Goal: Task Accomplishment & Management: Complete application form

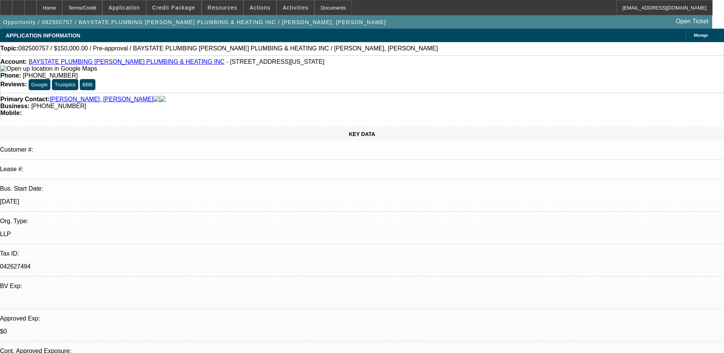
select select "0"
select select "2"
select select "0.1"
select select "4"
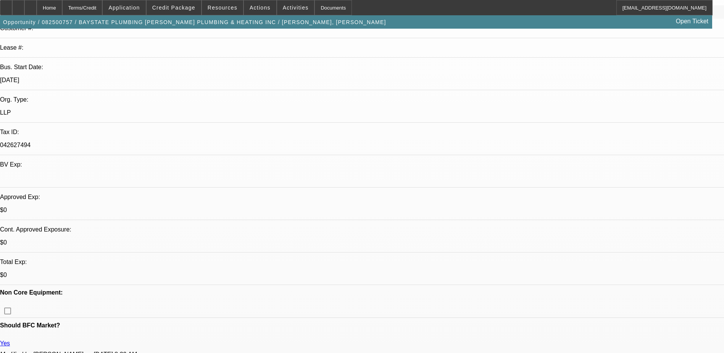
scroll to position [115, 0]
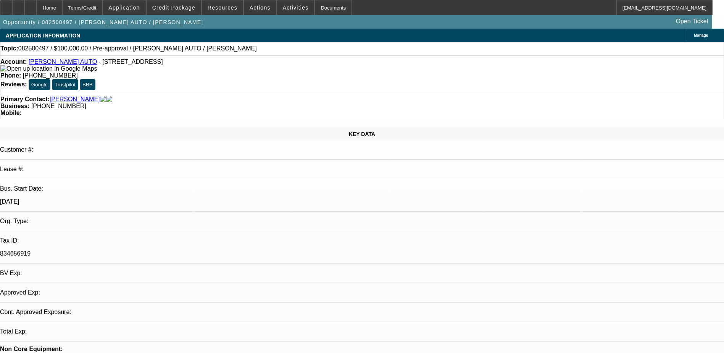
select select "0"
select select "2"
select select "0.1"
select select "1"
select select "2"
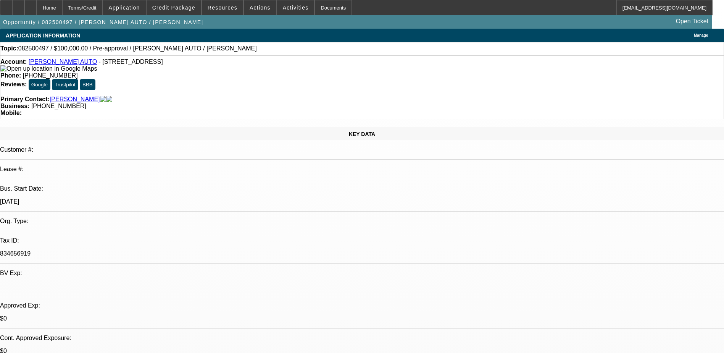
select select "4"
click at [259, 7] on span "Actions" at bounding box center [260, 8] width 21 height 6
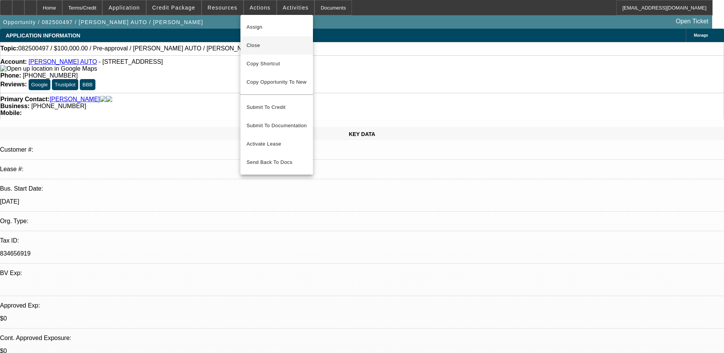
click at [275, 44] on span "Close" at bounding box center [277, 45] width 60 height 9
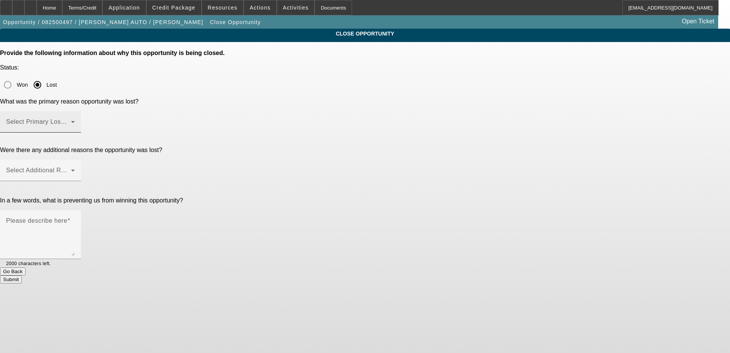
click at [71, 120] on span at bounding box center [38, 124] width 65 height 9
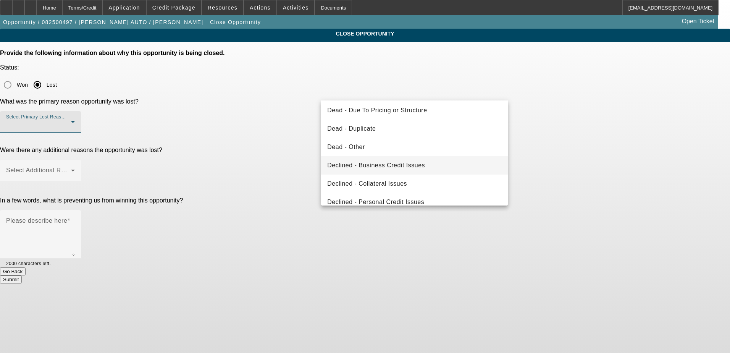
scroll to position [76, 0]
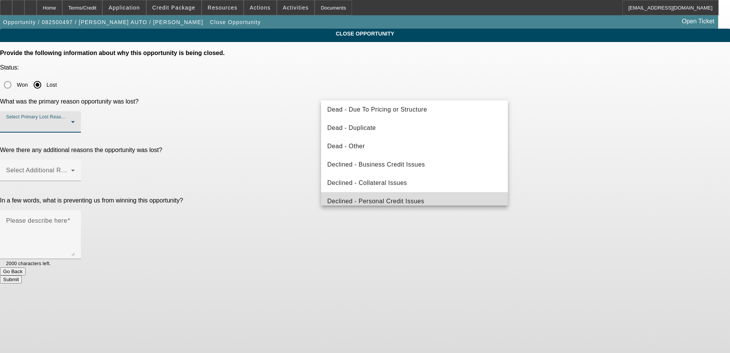
click at [431, 197] on mat-option "Declined - Personal Credit Issues" at bounding box center [414, 201] width 187 height 18
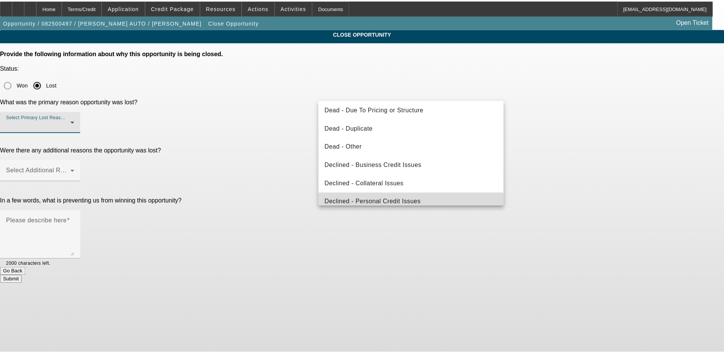
scroll to position [0, 0]
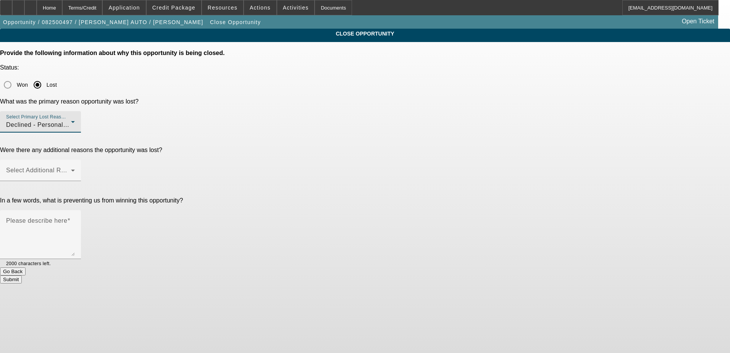
click at [22, 275] on button "Submit" at bounding box center [11, 279] width 22 height 8
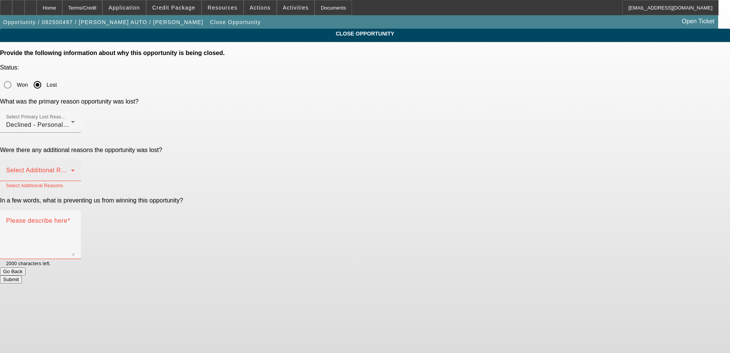
click at [75, 160] on div "Select Additional Reasons" at bounding box center [40, 170] width 69 height 21
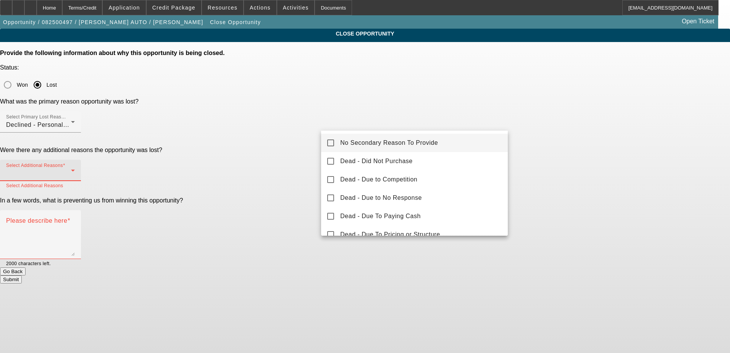
click at [383, 142] on span "No Secondary Reason To Provide" at bounding box center [389, 142] width 98 height 9
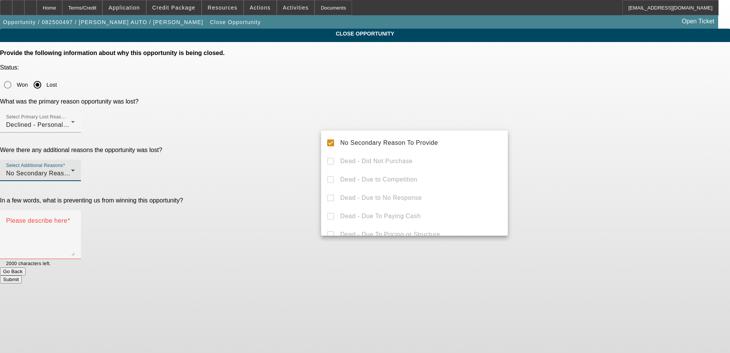
click at [313, 175] on div at bounding box center [365, 176] width 730 height 353
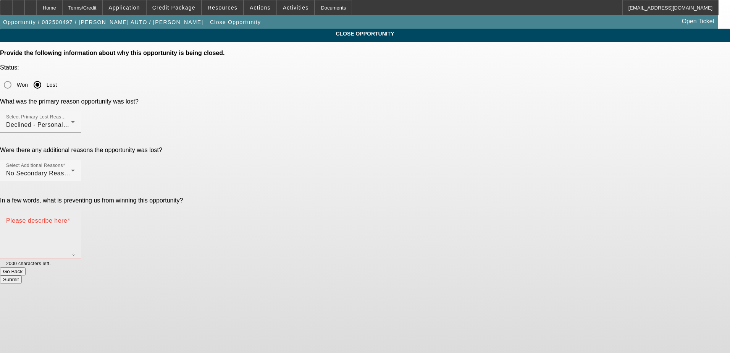
click at [67, 217] on mat-label "Please describe here" at bounding box center [36, 220] width 61 height 6
click at [75, 219] on textarea "Please describe here" at bounding box center [40, 237] width 69 height 37
type textarea "Personal credit"
click at [22, 275] on button "Submit" at bounding box center [11, 279] width 22 height 8
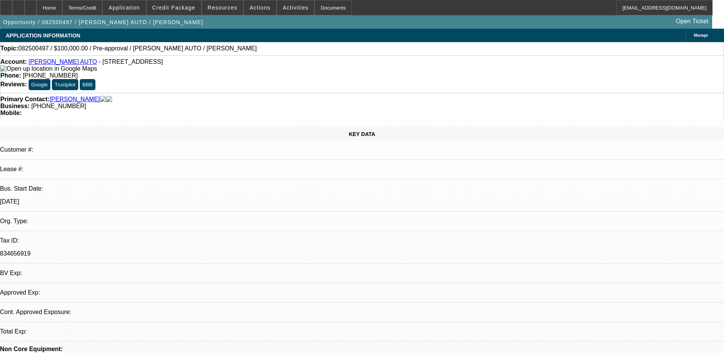
select select "0"
select select "2"
select select "0.1"
select select "1"
select select "2"
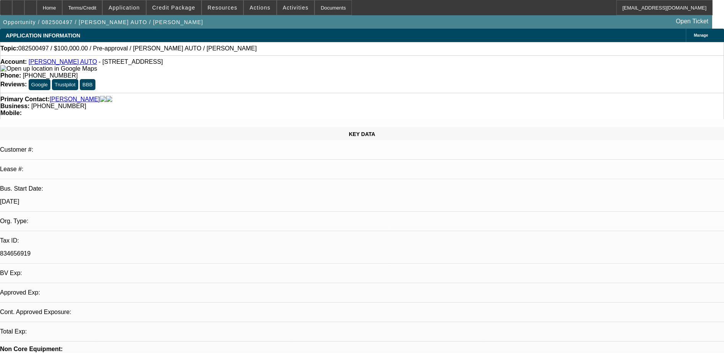
select select "4"
